Goal: Task Accomplishment & Management: Manage account settings

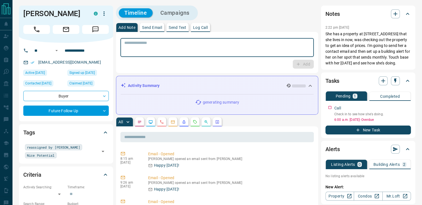
click at [215, 51] on textarea at bounding box center [217, 48] width 186 height 14
click at [206, 48] on textarea "To enrich screen reader interactions, please activate Accessibility in Grammarl…" at bounding box center [217, 48] width 186 height 14
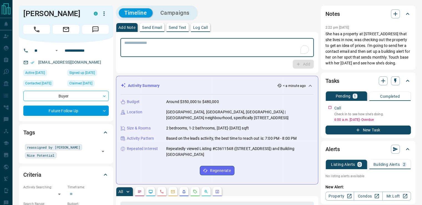
click at [198, 44] on textarea "To enrich screen reader interactions, please activate Accessibility in Grammarl…" at bounding box center [217, 48] width 186 height 14
click at [260, 51] on textarea "To enrich screen reader interactions, please activate Accessibility in Grammarl…" at bounding box center [217, 48] width 186 height 14
click at [245, 45] on textarea "To enrich screen reader interactions, please activate Accessibility in Grammarl…" at bounding box center [217, 48] width 186 height 14
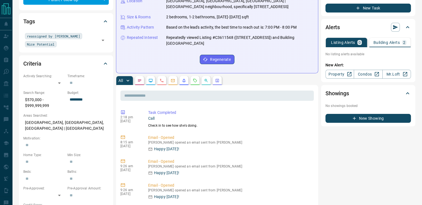
scroll to position [28, 0]
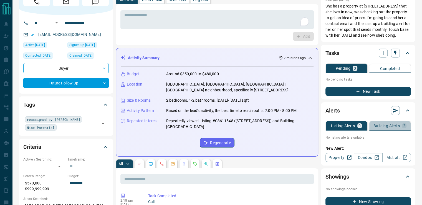
click at [384, 125] on p "Building Alerts" at bounding box center [387, 126] width 26 height 4
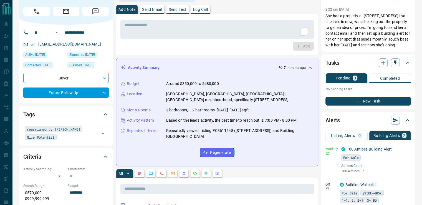
scroll to position [0, 0]
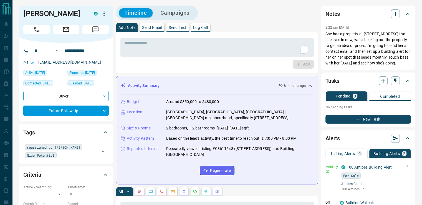
click at [360, 166] on link "100 Antibes Building Alert" at bounding box center [369, 167] width 45 height 4
click at [202, 47] on textarea "To enrich screen reader interactions, please activate Accessibility in Grammarl…" at bounding box center [217, 48] width 186 height 14
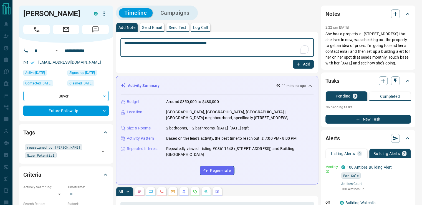
click at [235, 41] on textarea "**********" at bounding box center [217, 48] width 186 height 14
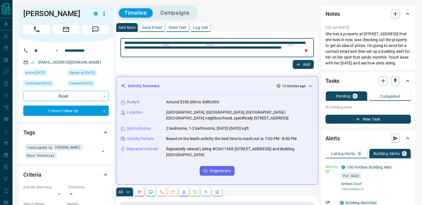
type textarea "**********"
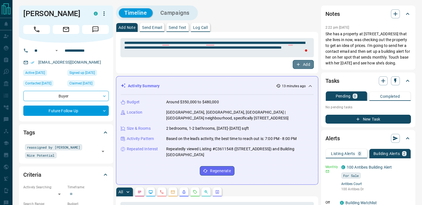
click at [297, 66] on icon "button" at bounding box center [298, 64] width 5 height 5
click at [334, 120] on button "New Task" at bounding box center [369, 119] width 86 height 9
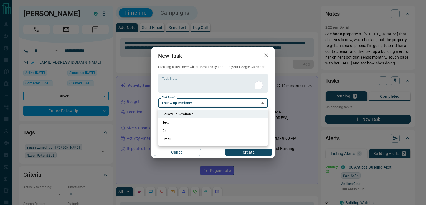
click at [185, 130] on li "Call" at bounding box center [213, 131] width 110 height 8
type input "**********"
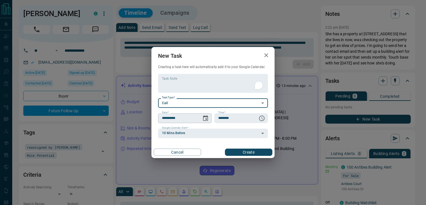
click at [209, 119] on icon "Choose date, selected date is Oct 16, 2025" at bounding box center [205, 118] width 7 height 7
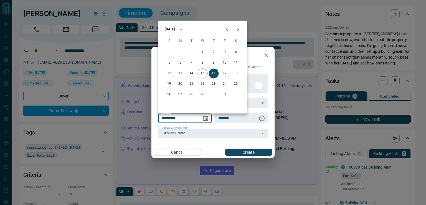
click at [237, 28] on icon "Next month" at bounding box center [238, 29] width 7 height 7
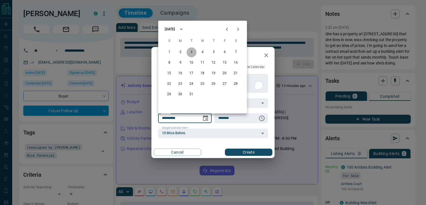
click at [193, 53] on button "3" at bounding box center [192, 52] width 10 height 10
type input "**********"
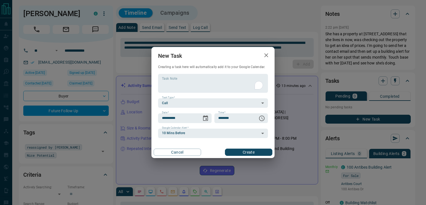
click at [238, 153] on button "Create" at bounding box center [248, 152] width 47 height 7
